Goal: Task Accomplishment & Management: Use online tool/utility

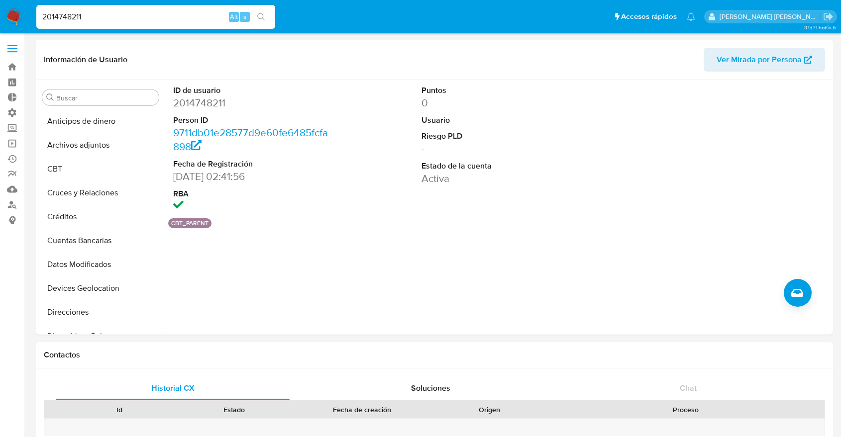
select select "10"
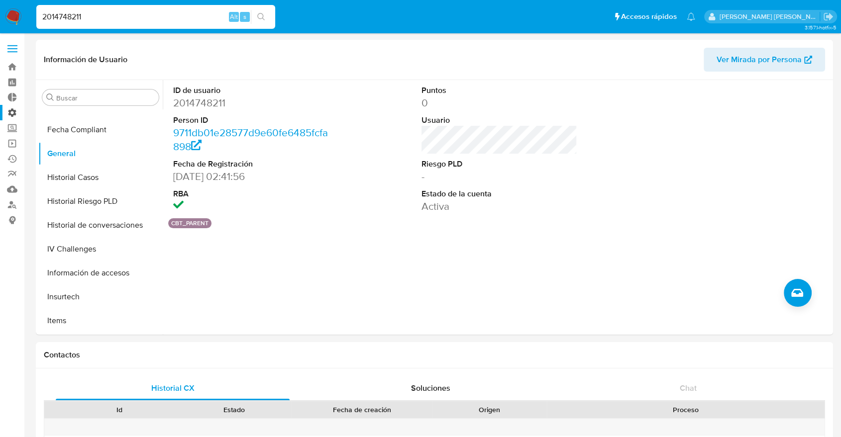
click at [12, 115] on label "Administración" at bounding box center [59, 112] width 118 height 15
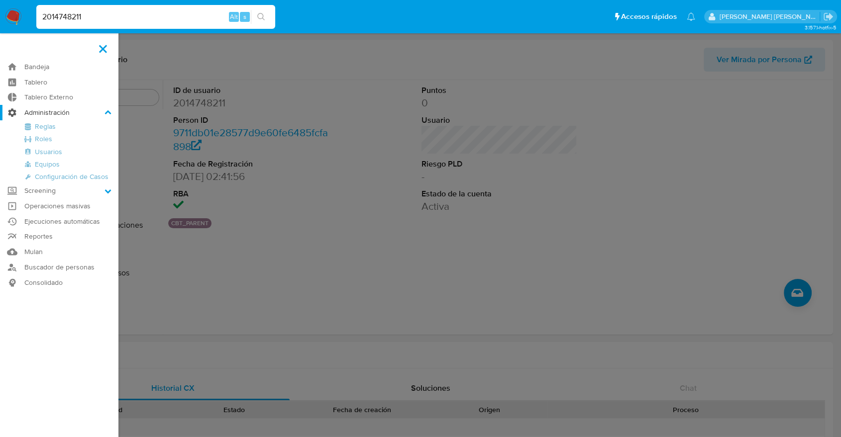
click at [0, 0] on input "Administración" at bounding box center [0, 0] width 0 height 0
click at [52, 128] on link "Reglas" at bounding box center [59, 126] width 118 height 12
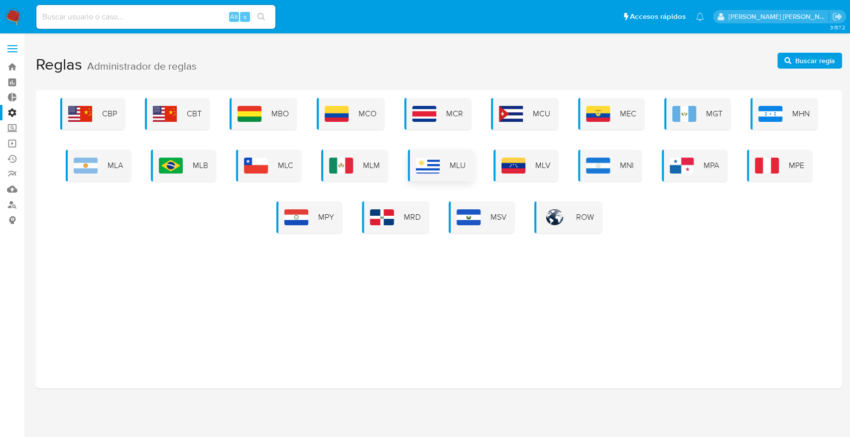
click at [440, 164] on div "MLU" at bounding box center [441, 166] width 66 height 32
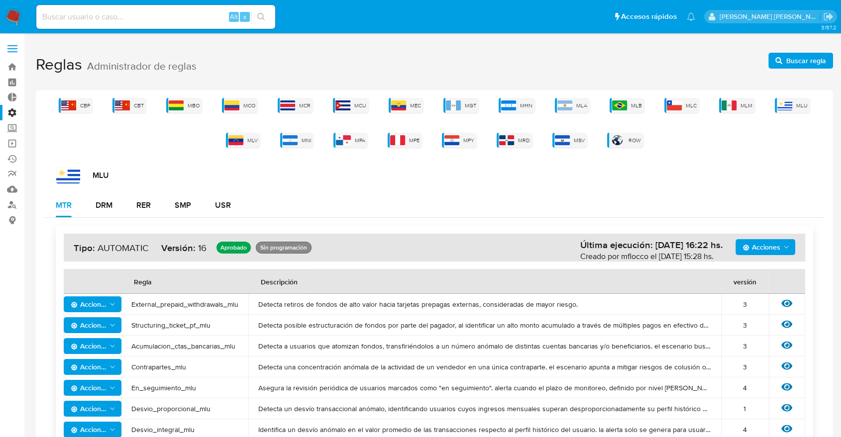
scroll to position [96, 0]
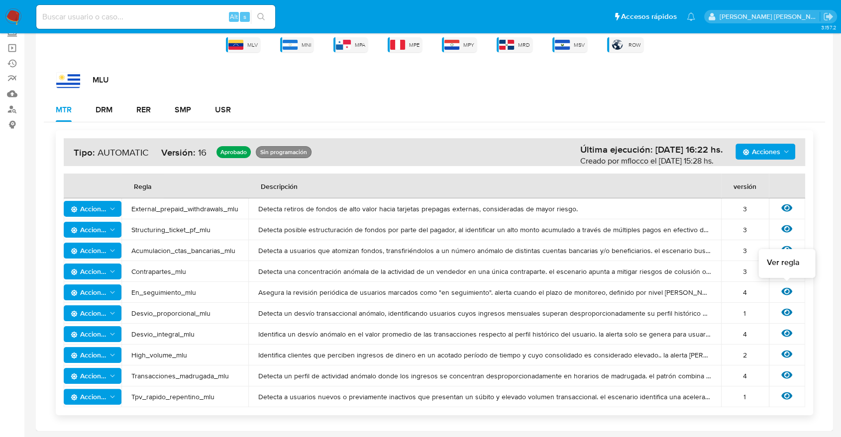
click at [784, 294] on icon at bounding box center [786, 291] width 11 height 7
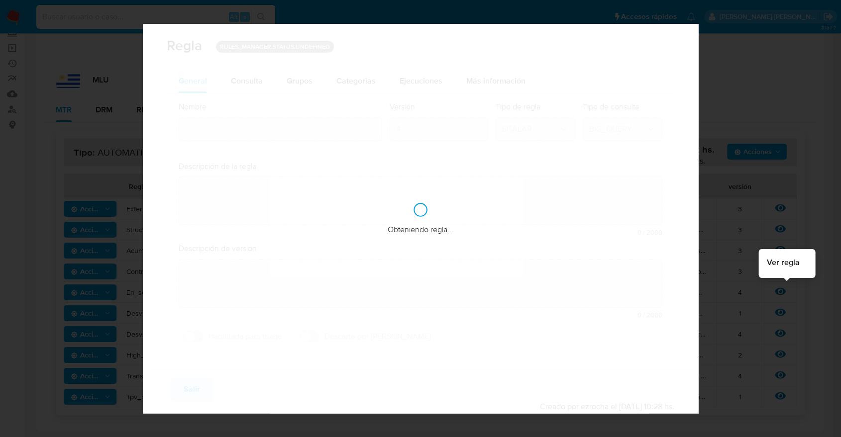
type input "En_seguimiento_mlu"
type textarea "Asegura la revisión periódica de usuarios marcados como "en seguimiento". alert…"
type textarea "User con la marca en_seguimiento salgan alertados luego de un periodo de tiempo…"
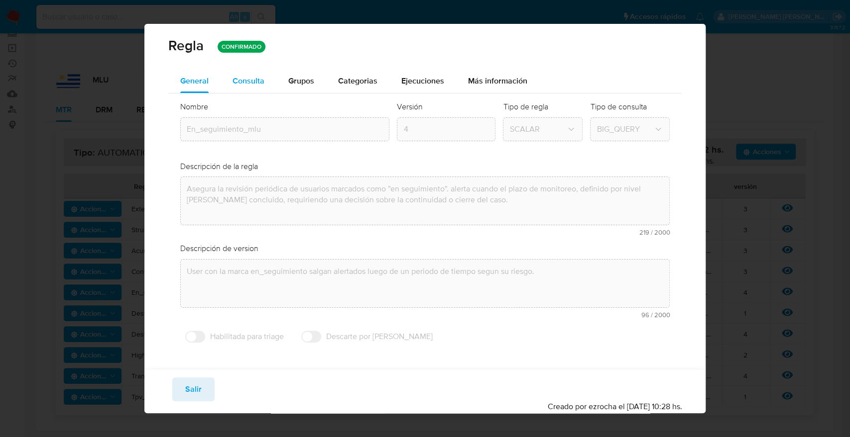
click at [247, 88] on div "Consulta" at bounding box center [248, 81] width 32 height 24
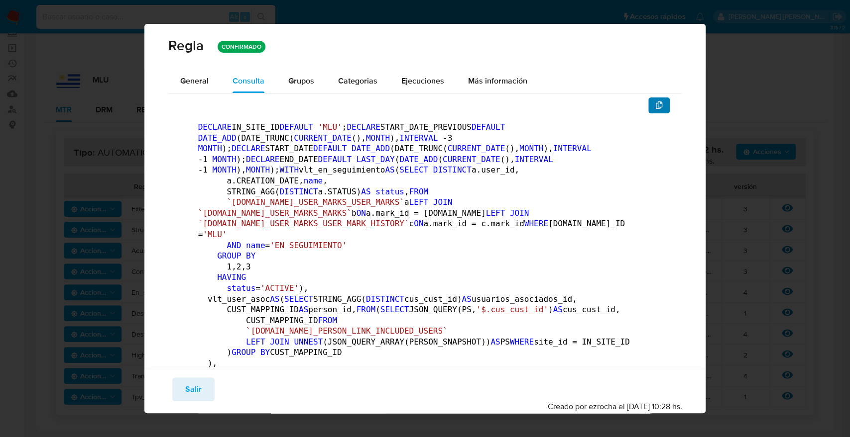
click at [648, 101] on button "button" at bounding box center [659, 106] width 22 height 16
click at [205, 385] on button "Salir" at bounding box center [193, 390] width 42 height 24
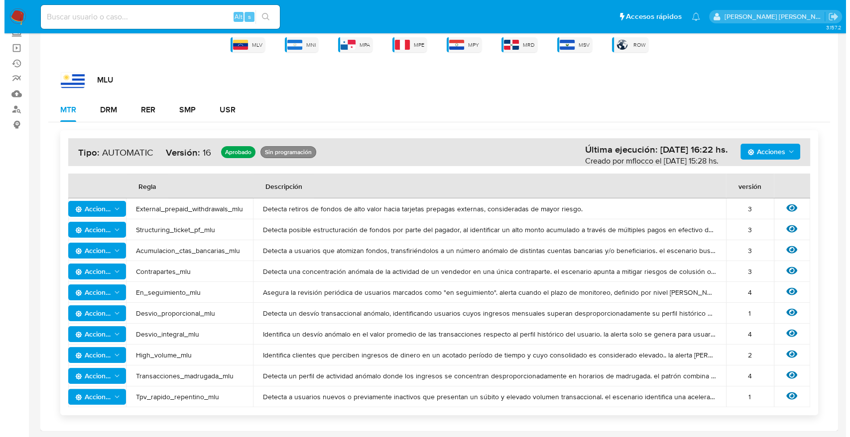
scroll to position [0, 0]
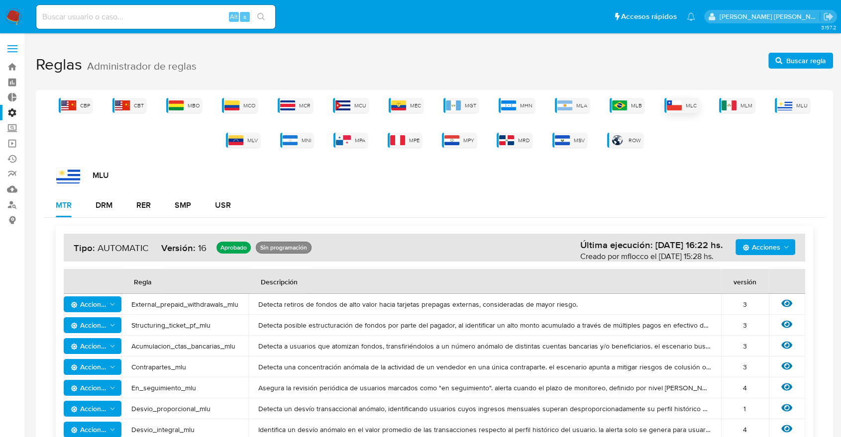
click at [680, 104] on img at bounding box center [674, 106] width 15 height 10
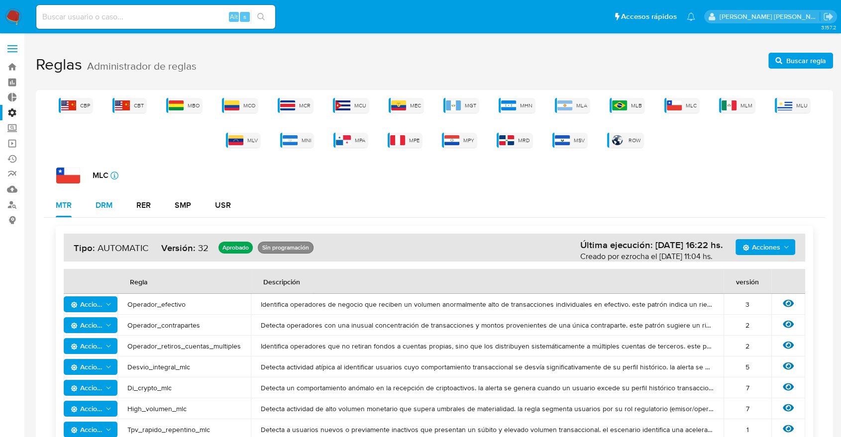
click at [108, 206] on div "DRM" at bounding box center [104, 206] width 17 height 8
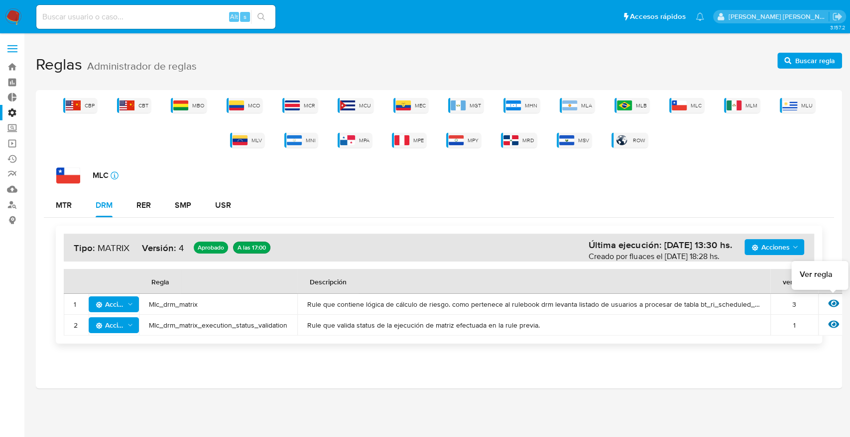
click at [833, 304] on icon at bounding box center [833, 303] width 11 height 7
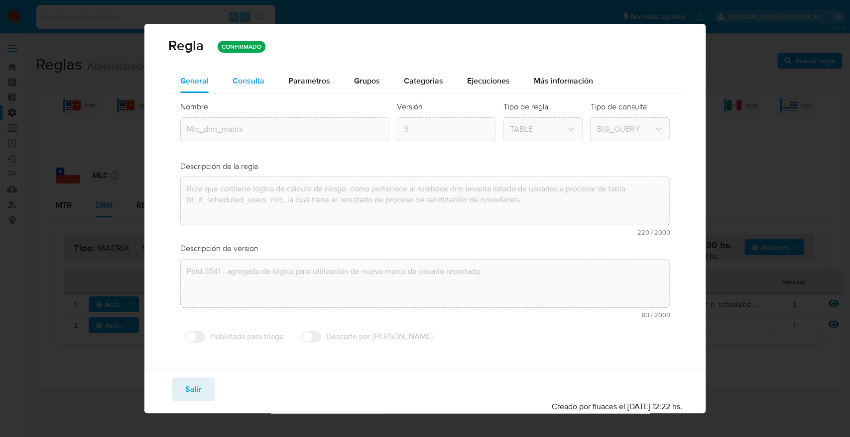
click at [255, 87] on div "Consulta" at bounding box center [248, 81] width 32 height 24
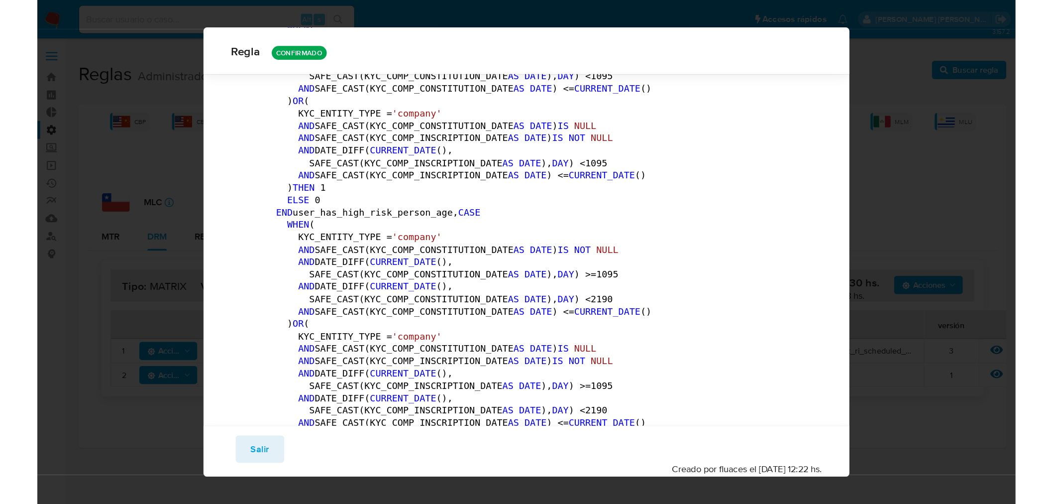
scroll to position [2554, 0]
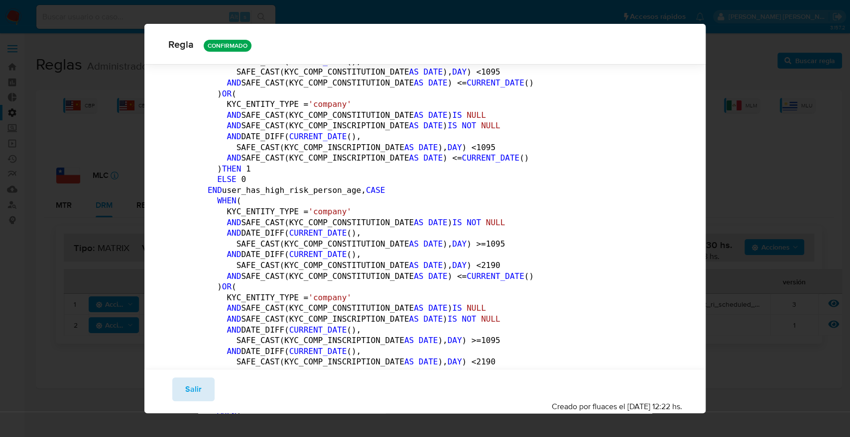
click at [199, 388] on span "Salir" at bounding box center [193, 390] width 16 height 22
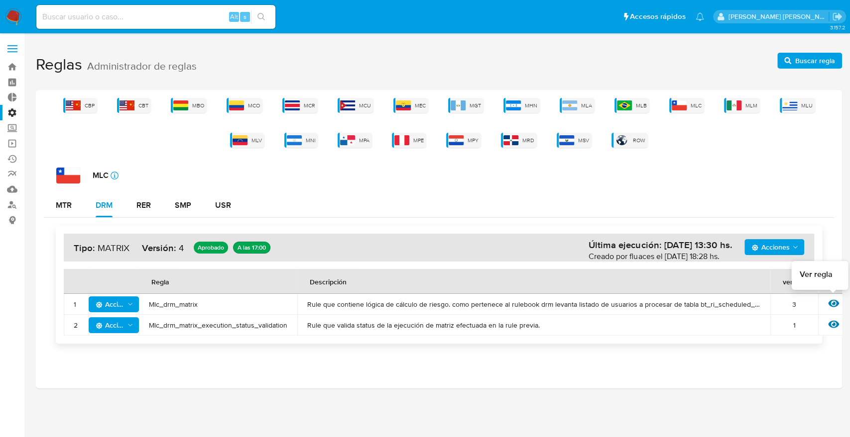
click at [830, 304] on icon at bounding box center [833, 303] width 11 height 11
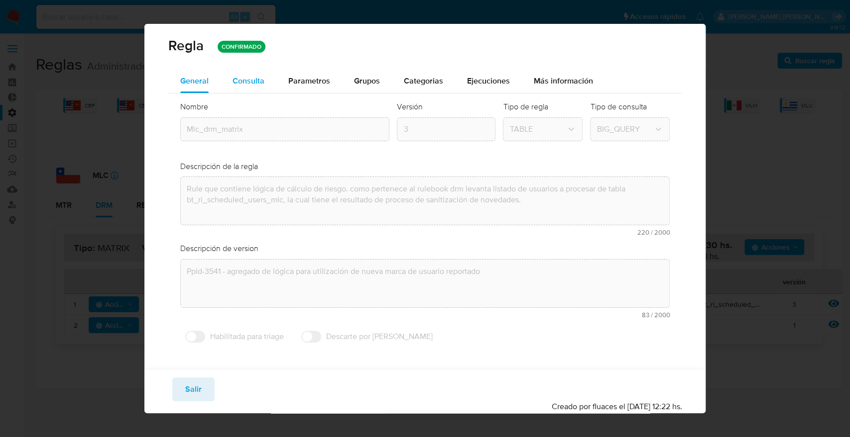
click at [240, 88] on div "Consulta" at bounding box center [248, 81] width 32 height 24
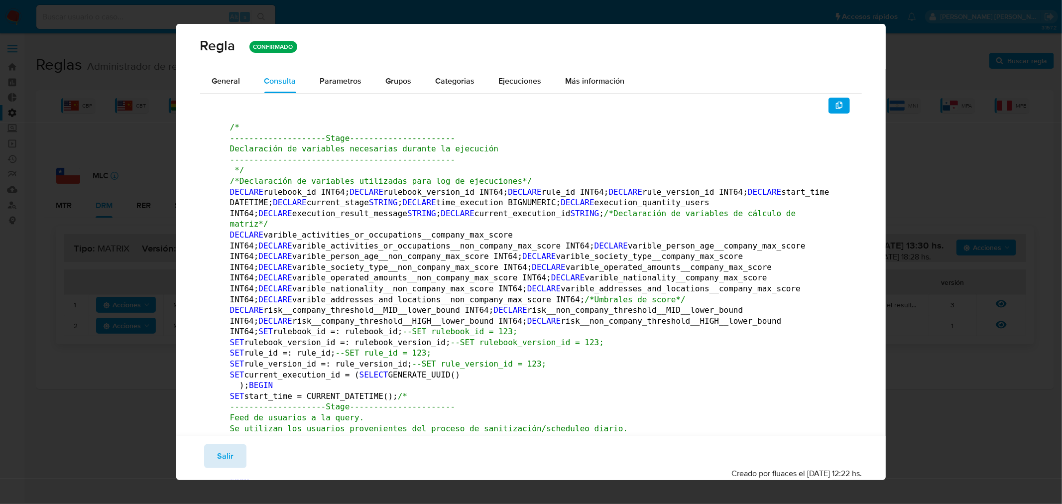
click at [225, 437] on span "Salir" at bounding box center [225, 456] width 16 height 22
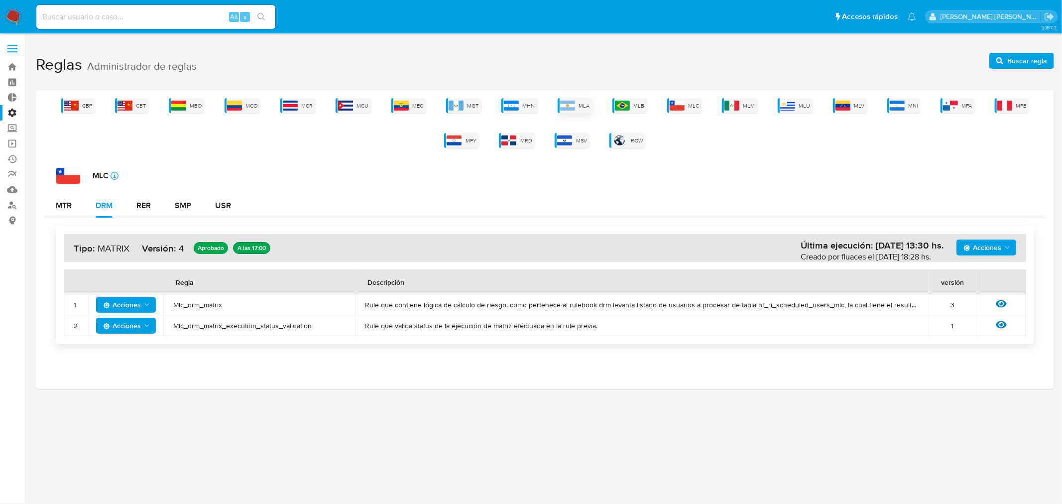
click at [579, 107] on span "MLA" at bounding box center [584, 105] width 11 height 7
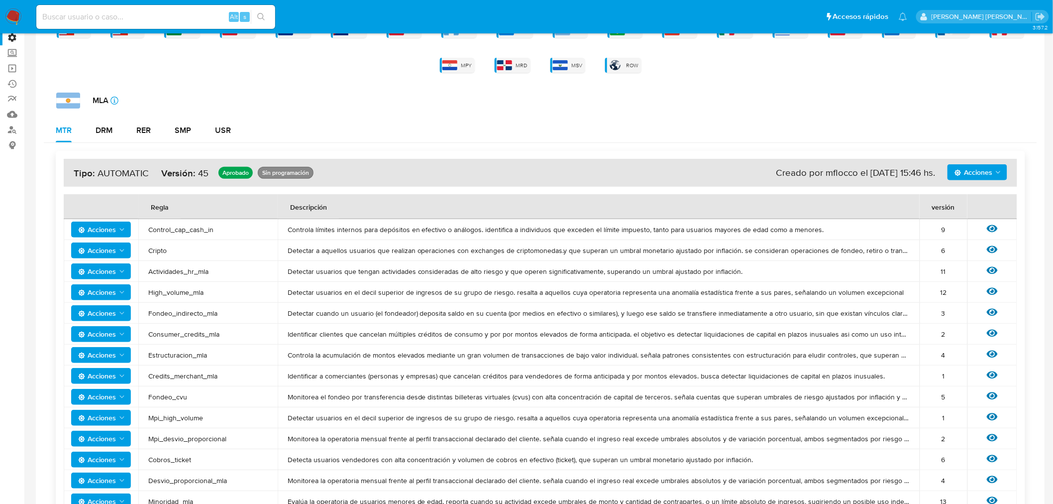
scroll to position [55, 0]
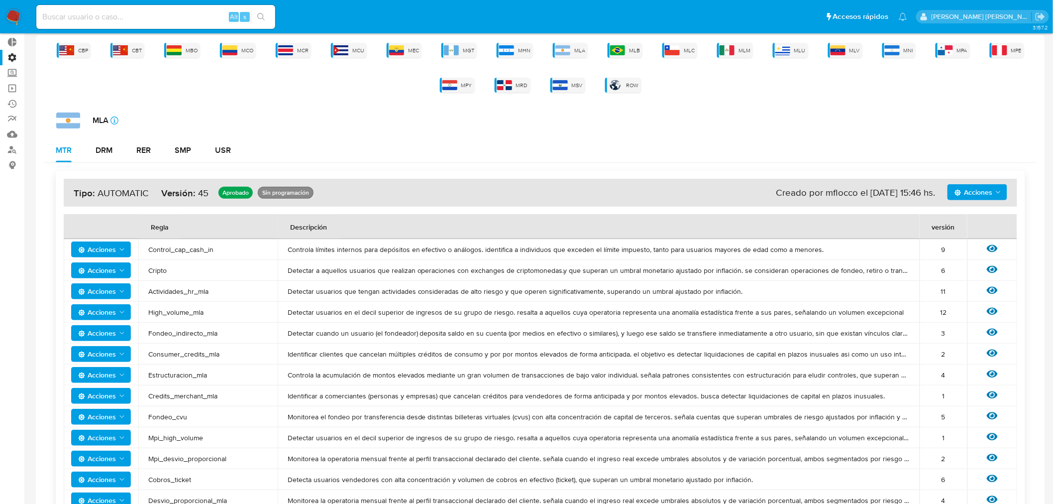
click at [849, 188] on span "Acciones" at bounding box center [974, 192] width 38 height 16
click at [849, 138] on div "MTR DRM RER SMP USR" at bounding box center [540, 150] width 993 height 24
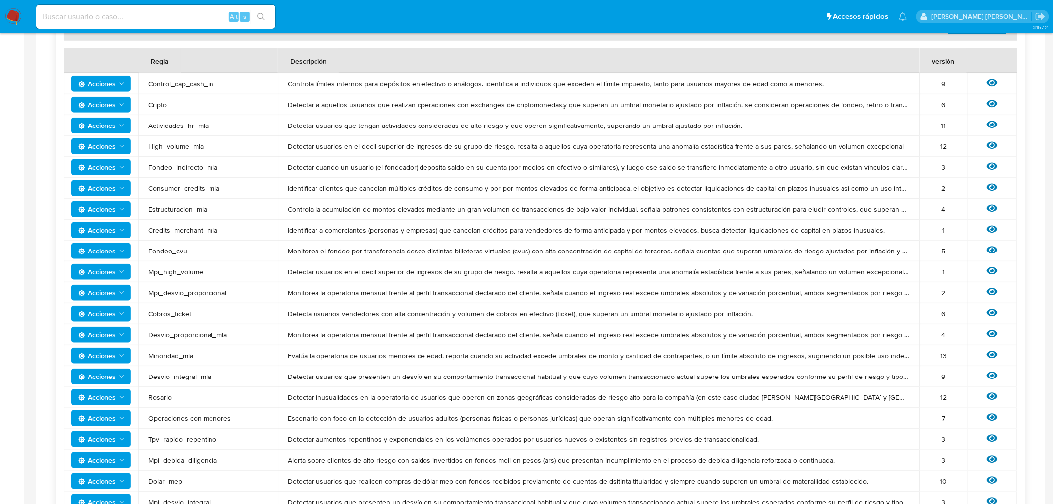
scroll to position [276, 0]
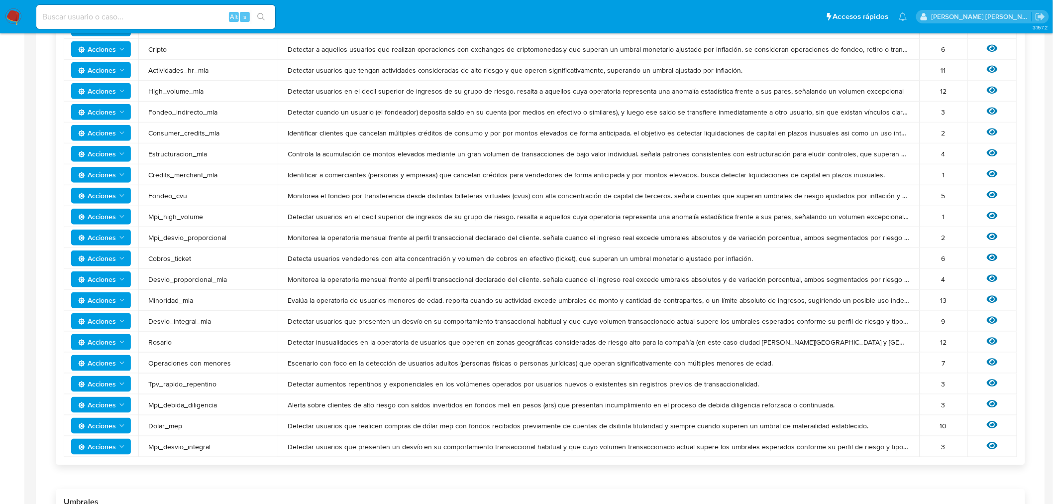
click at [122, 422] on icon "Acciones" at bounding box center [122, 426] width 8 height 8
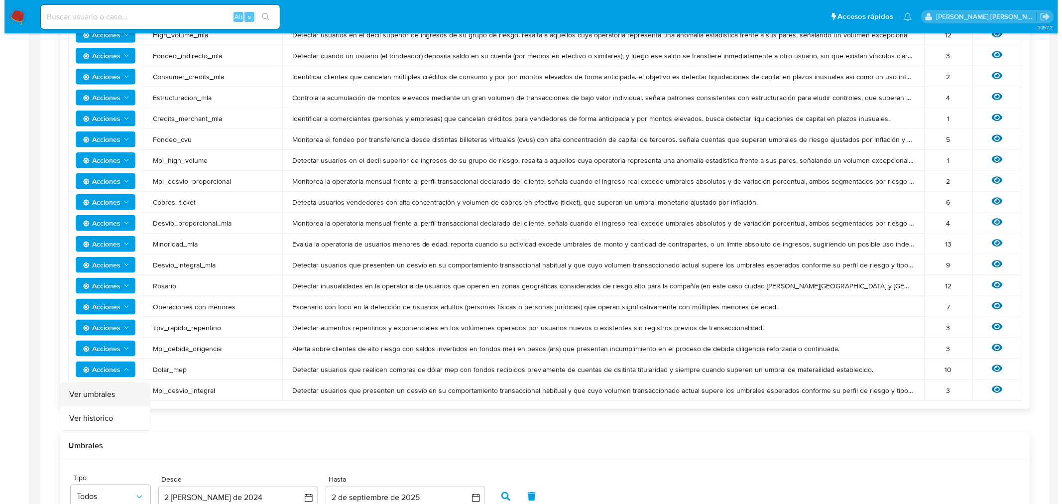
scroll to position [387, 0]
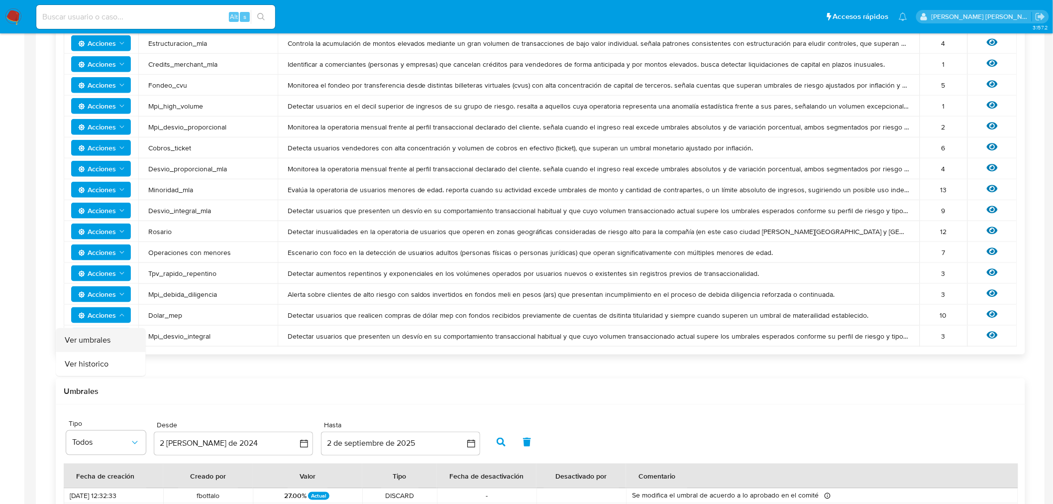
click at [106, 339] on button "Ver umbrales" at bounding box center [101, 340] width 90 height 24
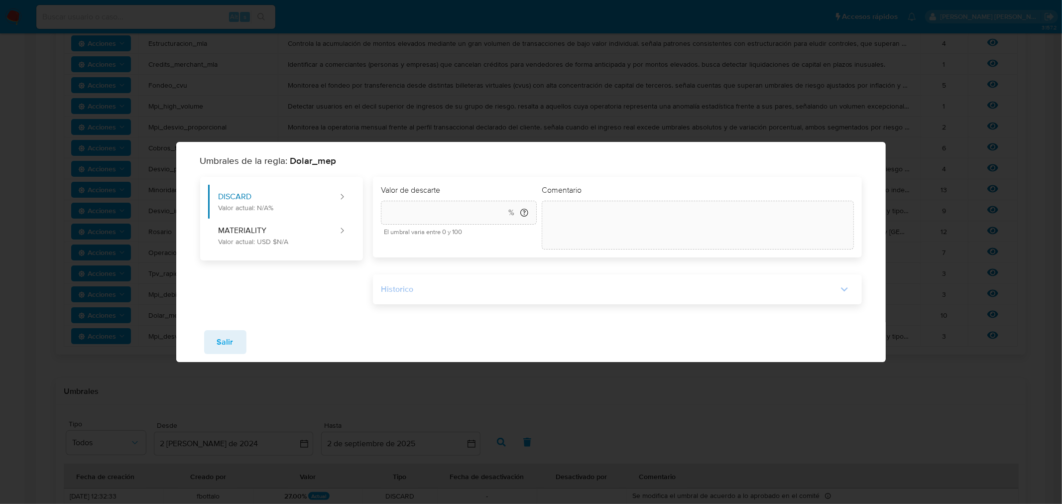
click at [533, 291] on div "Historico" at bounding box center [609, 289] width 456 height 11
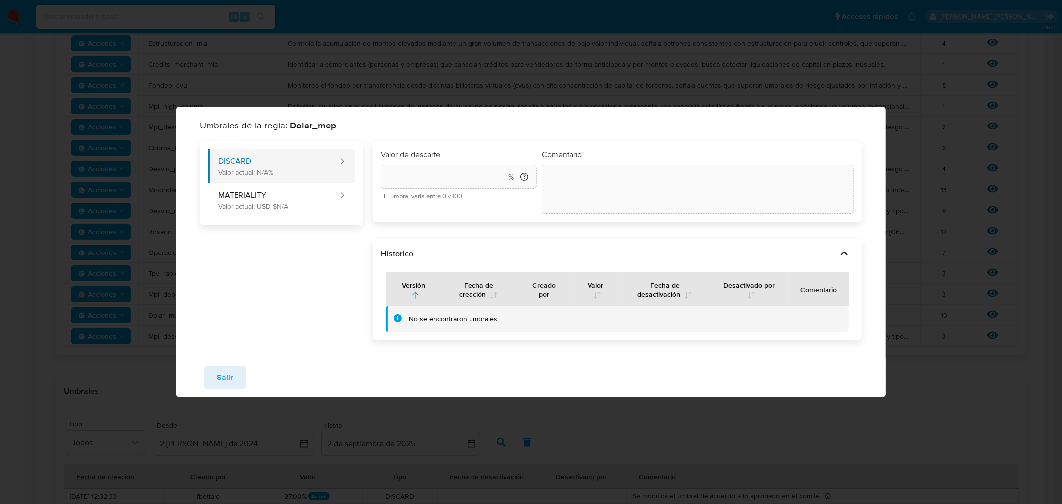
click at [277, 169] on button "DISCARD Valor actual: N/A%" at bounding box center [273, 166] width 131 height 34
click at [233, 367] on button "Salir" at bounding box center [225, 377] width 42 height 24
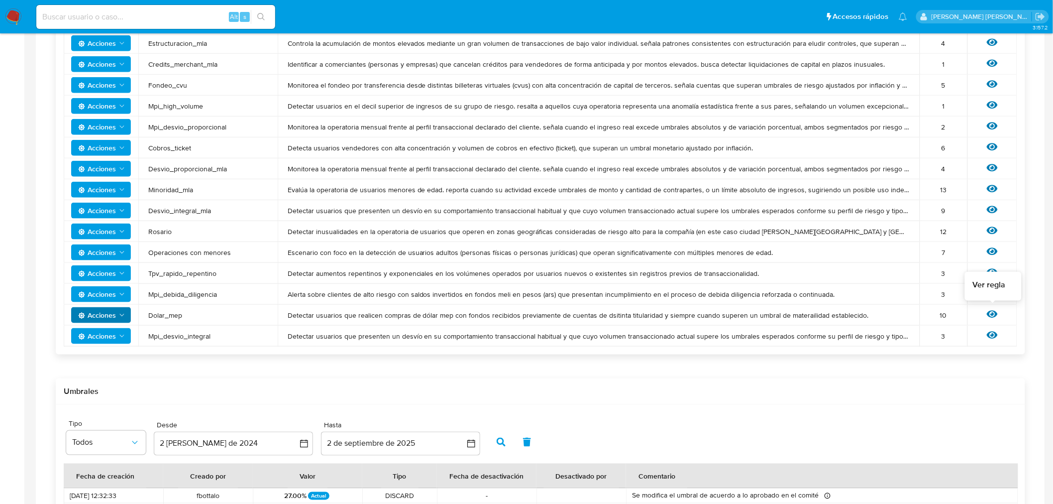
click at [849, 317] on icon at bounding box center [992, 314] width 11 height 11
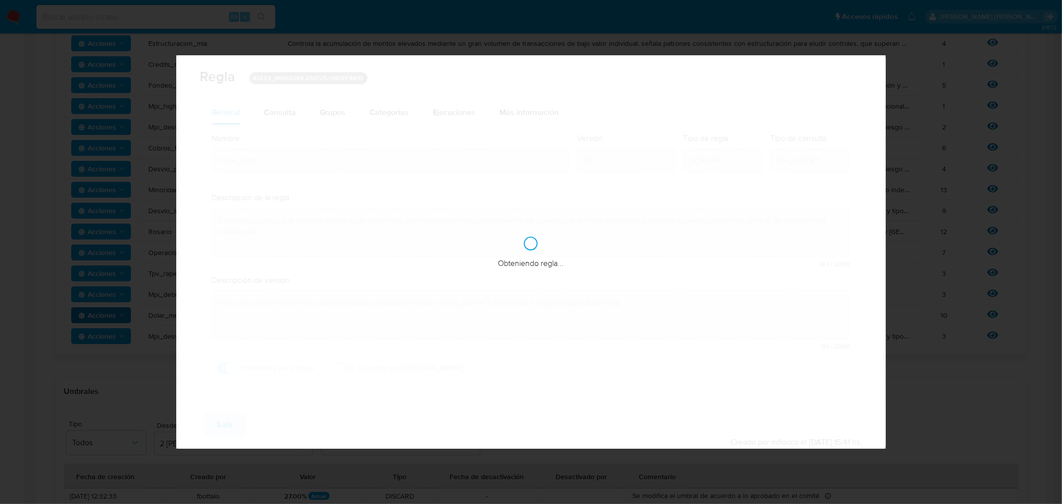
checkbox input "true"
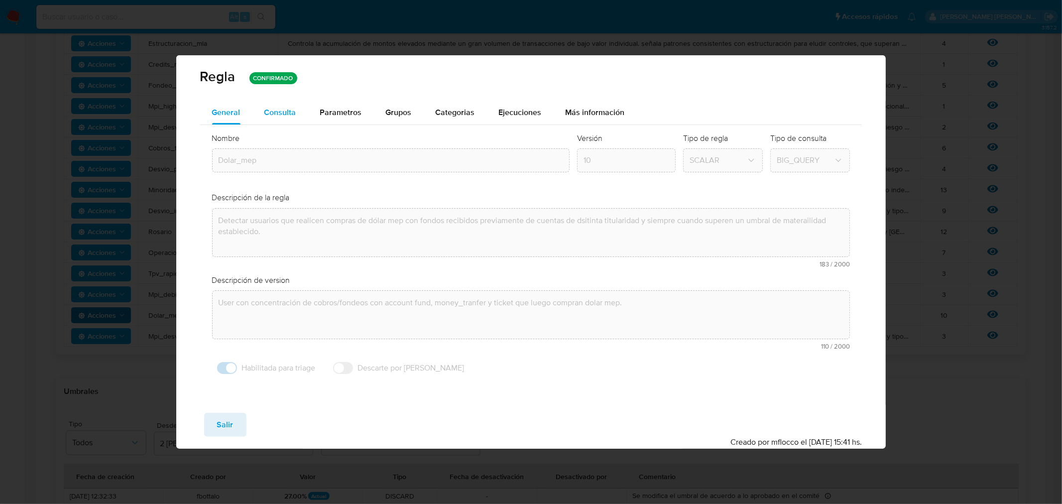
click at [275, 119] on div "Consulta" at bounding box center [280, 113] width 32 height 24
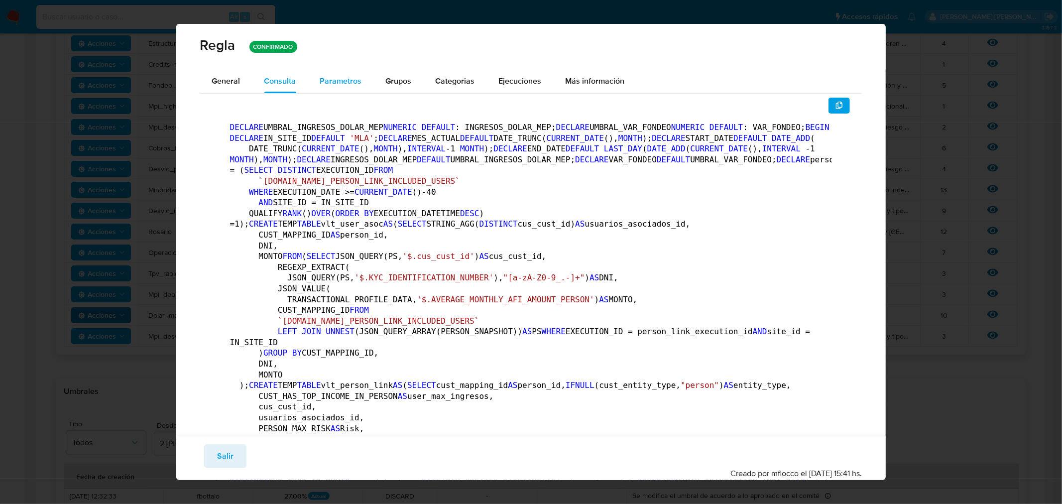
click at [351, 83] on span "Parametros" at bounding box center [341, 80] width 42 height 11
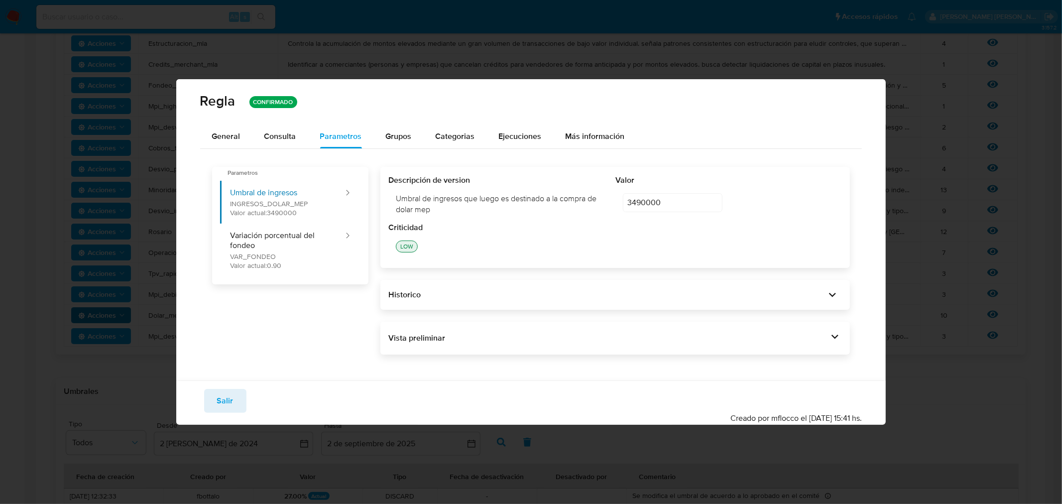
click at [820, 281] on div "Historico" at bounding box center [614, 295] width 469 height 30
click at [827, 294] on icon at bounding box center [832, 295] width 14 height 14
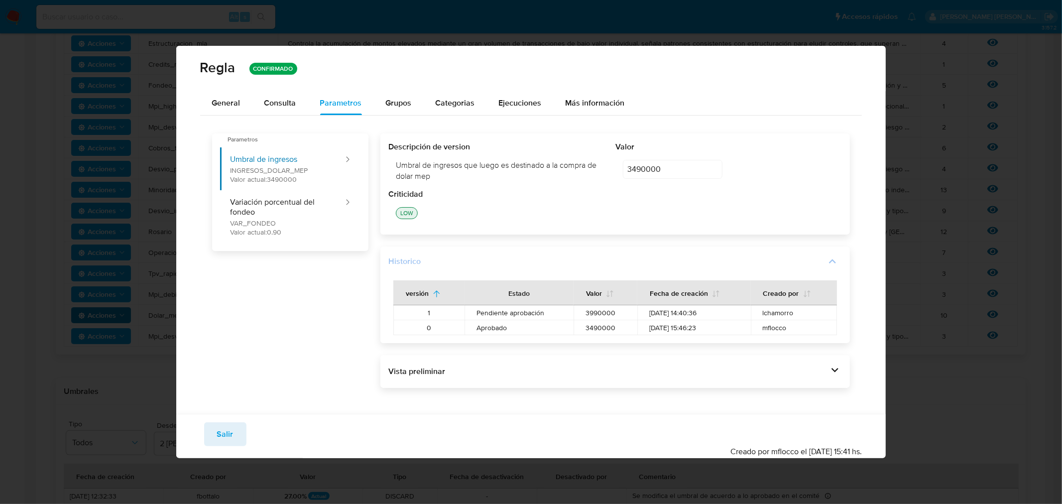
click at [832, 260] on icon at bounding box center [832, 261] width 7 height 4
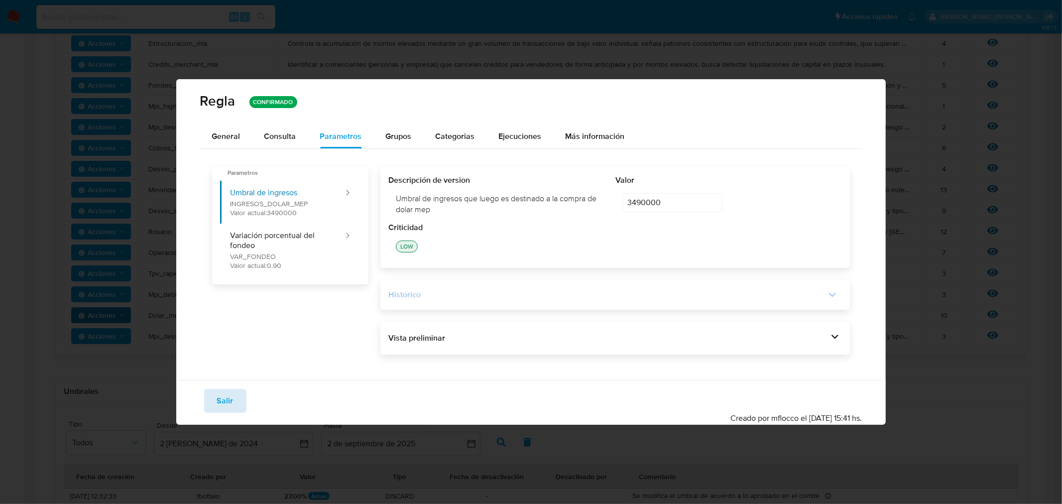
click at [232, 405] on button "Salir" at bounding box center [225, 401] width 42 height 24
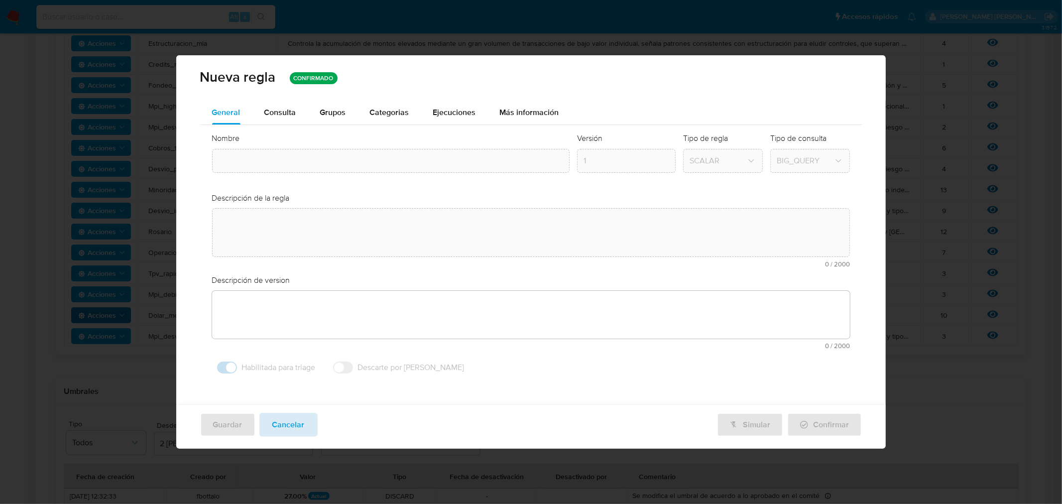
type input "Dolar_mep"
type textarea "Detectar usuarios que realicen compras de dólar mep con fondos recibidos previa…"
type textarea "User con concentración de cobros/fondeos con account fund, money_tranfer y tick…"
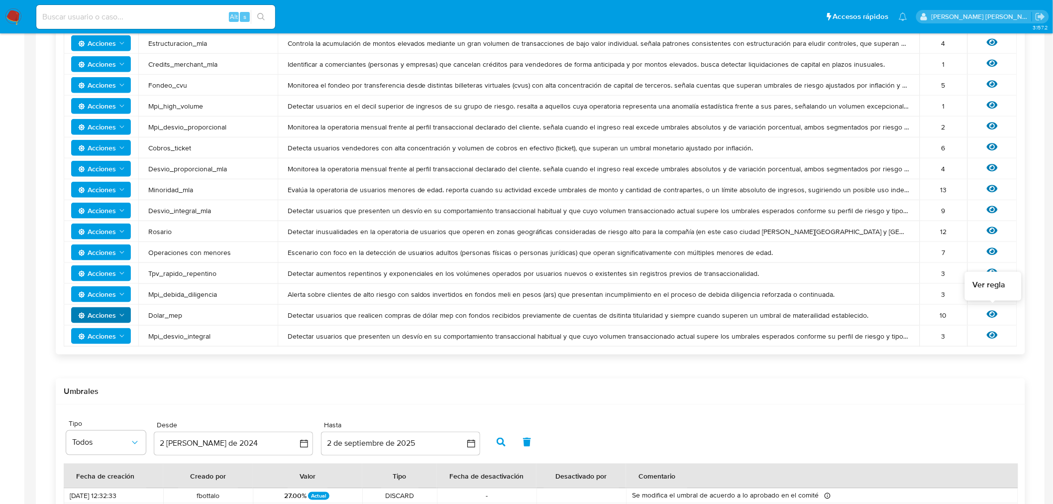
click at [849, 311] on icon at bounding box center [992, 314] width 11 height 11
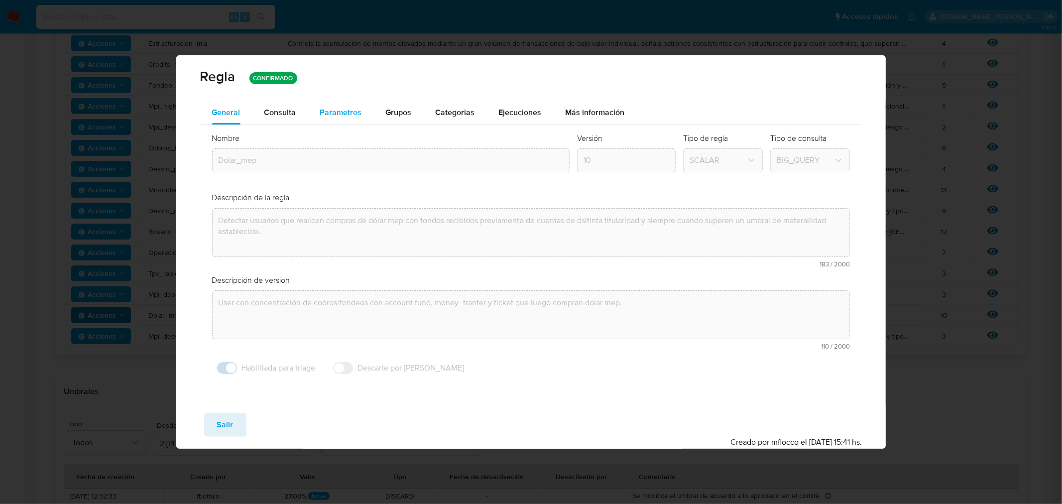
click at [323, 109] on span "Parametros" at bounding box center [341, 112] width 42 height 11
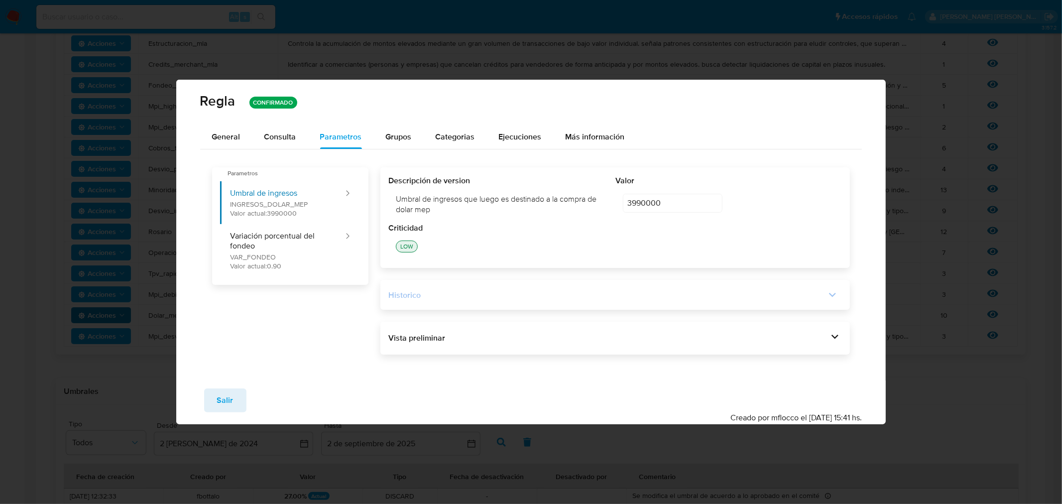
click at [797, 299] on div "Historico" at bounding box center [606, 295] width 437 height 11
